Goal: Transaction & Acquisition: Purchase product/service

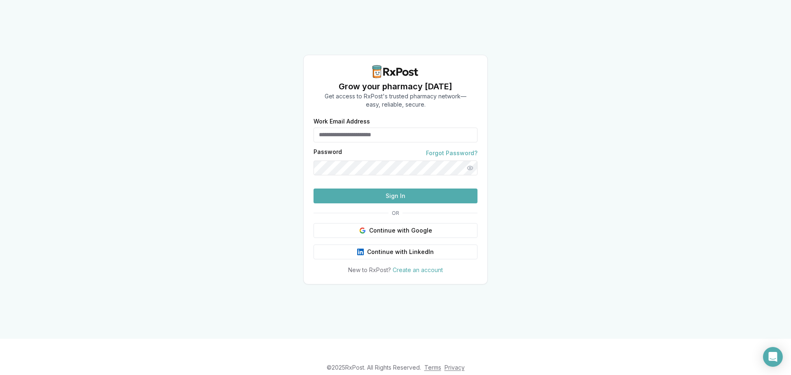
type input "**********"
click at [373, 199] on button "Sign In" at bounding box center [396, 196] width 164 height 15
click at [470, 161] on button "Show password" at bounding box center [470, 168] width 15 height 15
click at [447, 204] on button "Sign In" at bounding box center [396, 196] width 164 height 15
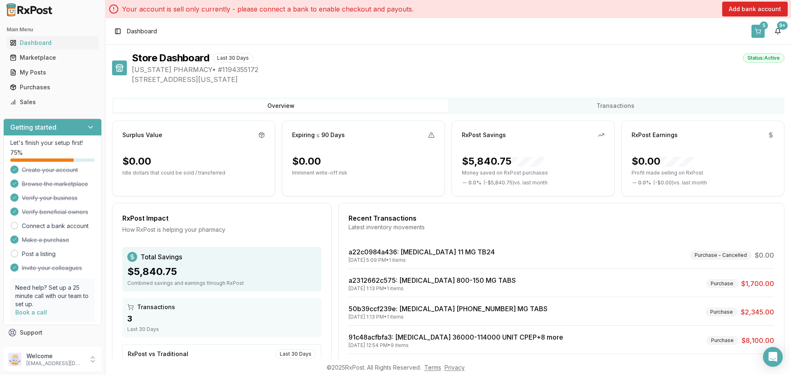
click at [763, 28] on div "5" at bounding box center [764, 25] width 8 height 8
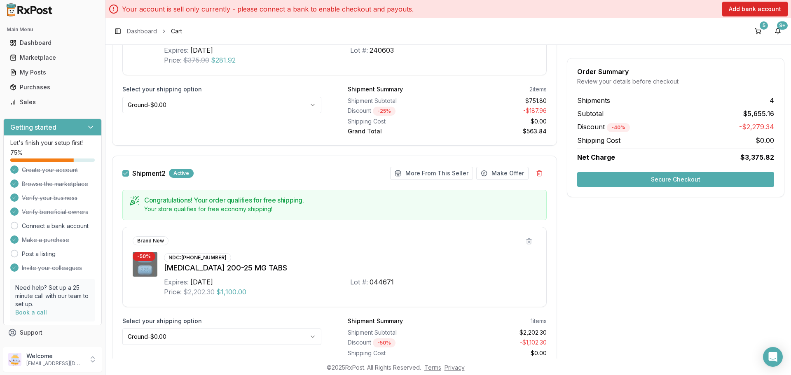
scroll to position [453, 0]
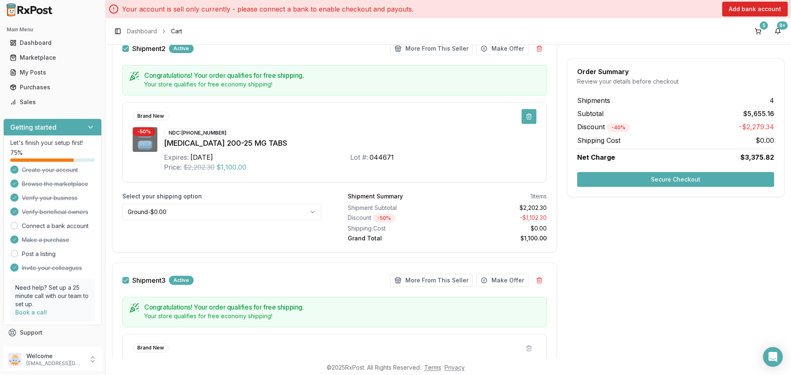
click at [527, 113] on button at bounding box center [529, 116] width 15 height 15
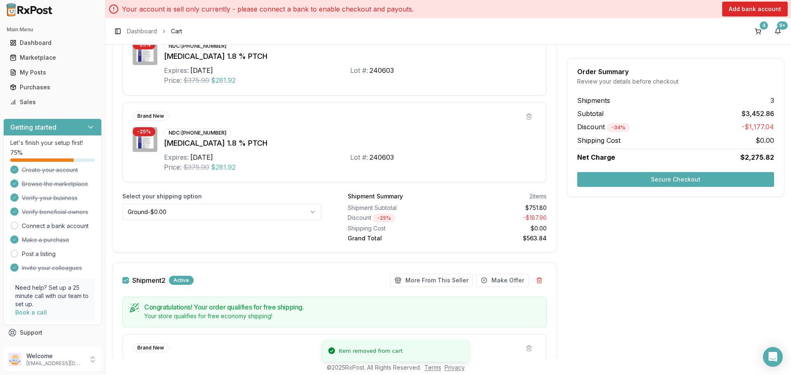
click at [527, 113] on button at bounding box center [529, 116] width 15 height 15
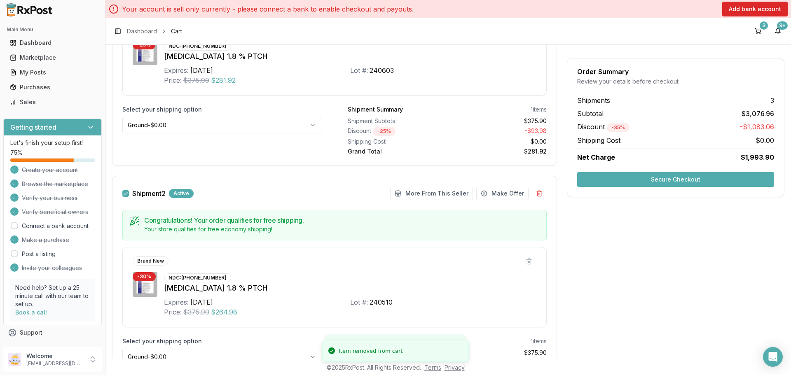
click at [531, 113] on div "1 items" at bounding box center [539, 110] width 16 height 8
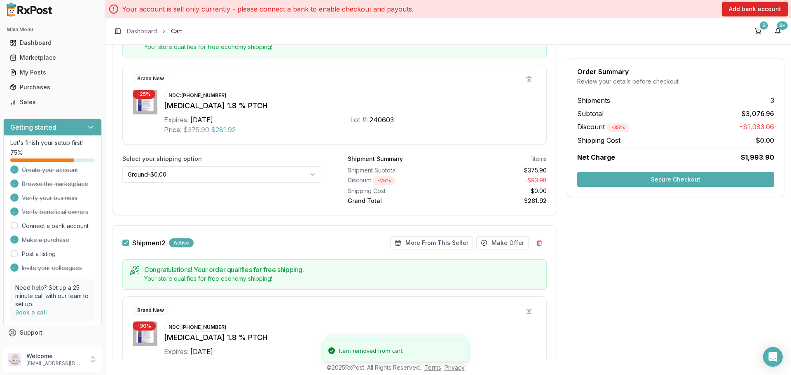
scroll to position [98, 0]
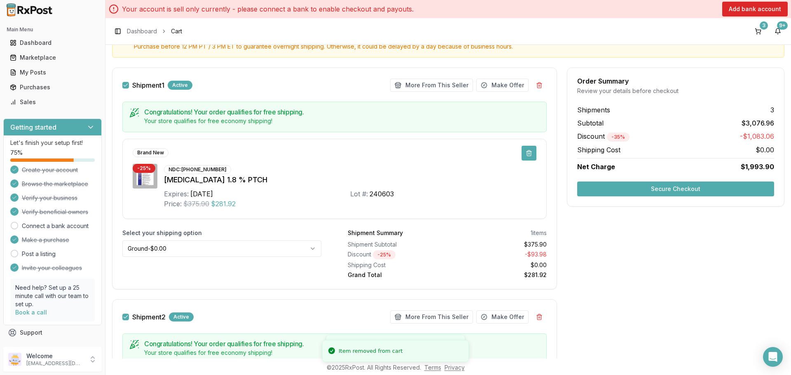
click at [525, 155] on button at bounding box center [529, 153] width 15 height 15
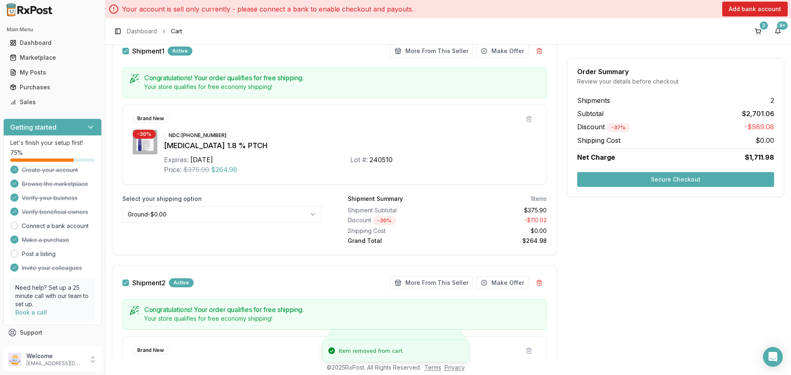
scroll to position [180, 0]
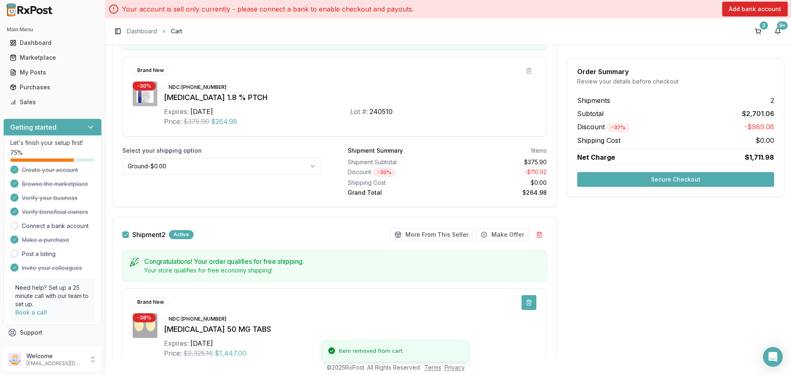
click at [534, 305] on button at bounding box center [529, 303] width 15 height 15
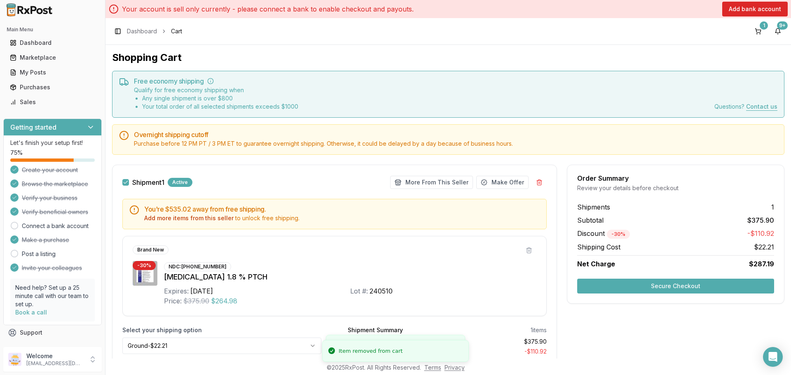
scroll to position [0, 0]
click at [540, 185] on button at bounding box center [539, 183] width 15 height 15
